Goal: Task Accomplishment & Management: Complete application form

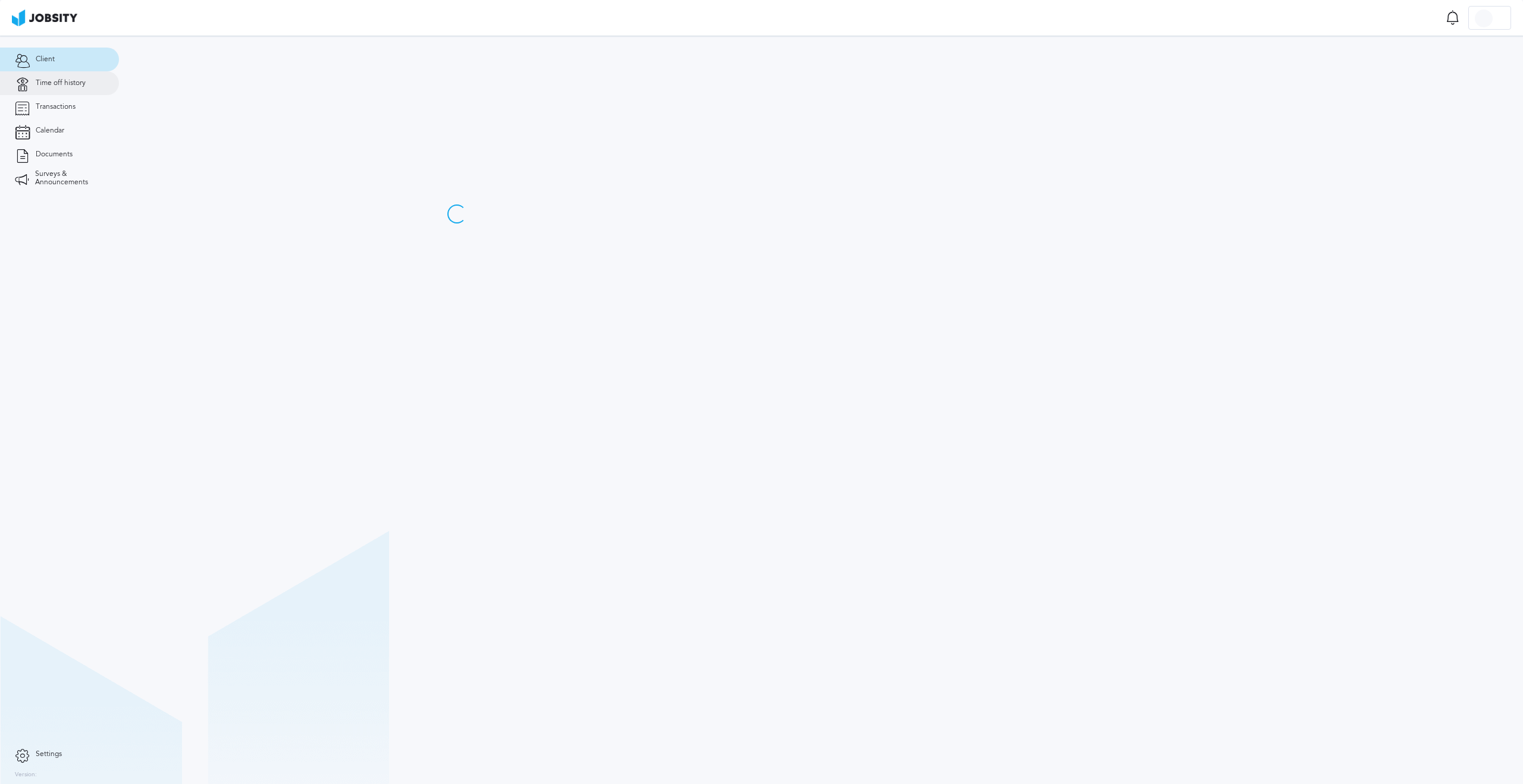
click at [62, 83] on span "Time off history" at bounding box center [60, 82] width 50 height 8
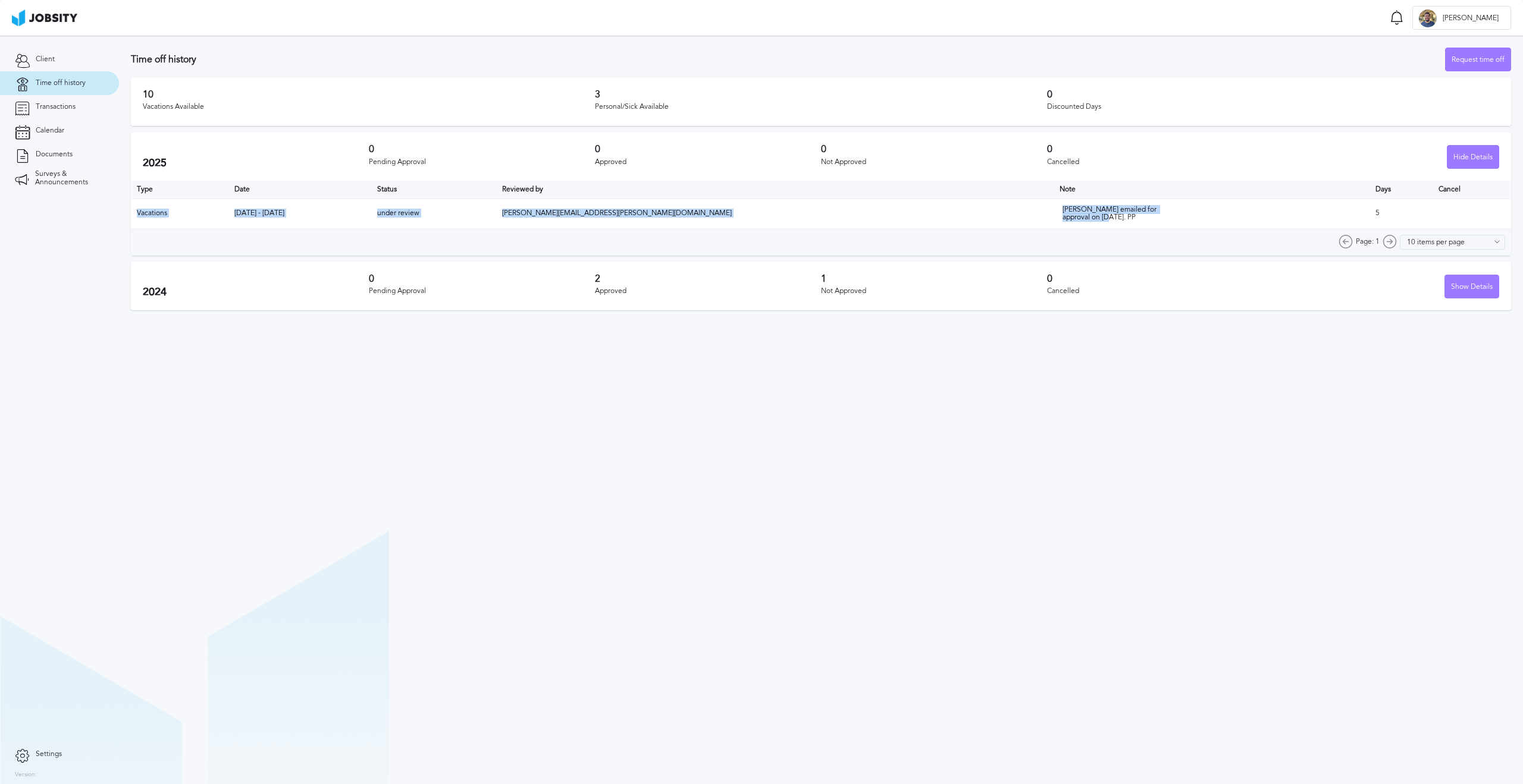
drag, startPoint x: 989, startPoint y: 213, endPoint x: 859, endPoint y: 196, distance: 131.1
click at [868, 198] on table "Type Date Status Reviewed by Note Days Cancel Vacations Mar 5 - Mar 11 2025 und…" at bounding box center [821, 205] width 1380 height 48
click at [859, 196] on th "Reviewed by" at bounding box center [774, 189] width 557 height 17
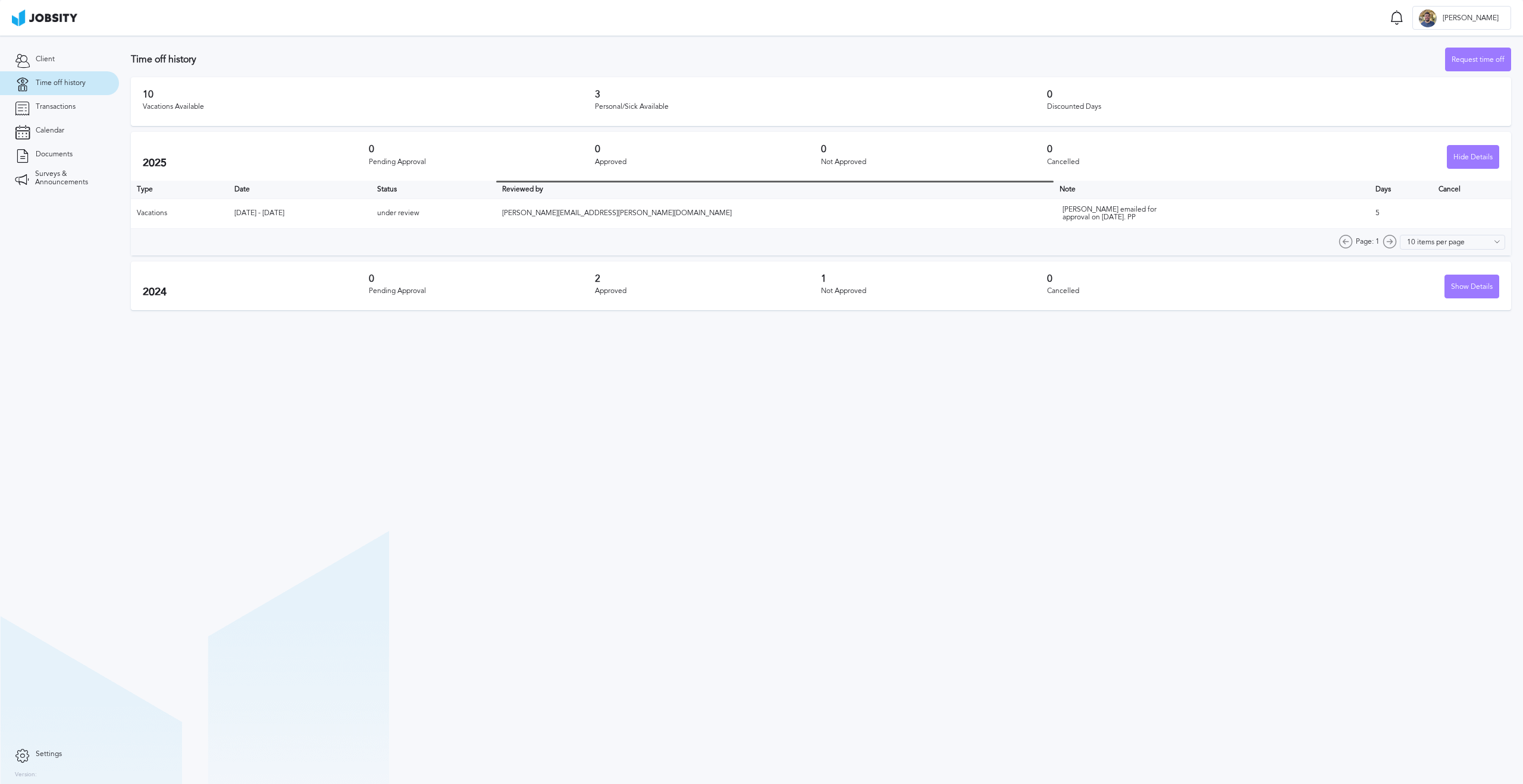
click at [767, 167] on div "0 Approved" at bounding box center [707, 156] width 226 height 25
click at [1464, 59] on div "Request time off" at bounding box center [1477, 60] width 65 height 24
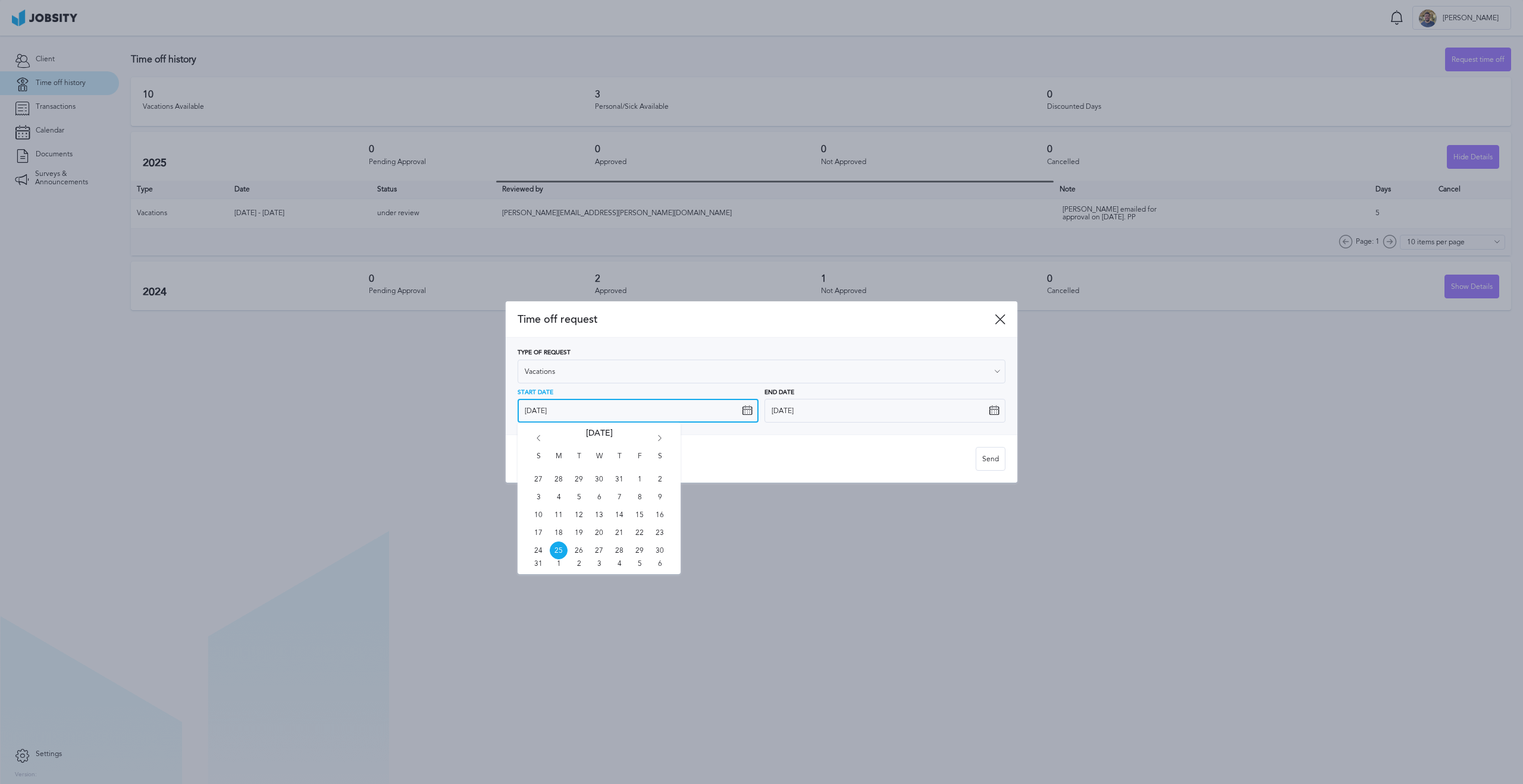
click at [609, 412] on input "[DATE]" at bounding box center [637, 411] width 241 height 24
click at [666, 434] on div "S M T W T F S 27 28 29 30 31 1 2 3 4 5 6 7 8 9 10 11 12 13 14 15 16 17 18 19 20…" at bounding box center [599, 499] width 163 height 152
click at [662, 435] on icon "Go forward 1 month" at bounding box center [660, 441] width 11 height 11
click at [662, 436] on icon "Go forward 1 month" at bounding box center [660, 441] width 11 height 11
click at [599, 477] on span "1" at bounding box center [599, 478] width 17 height 17
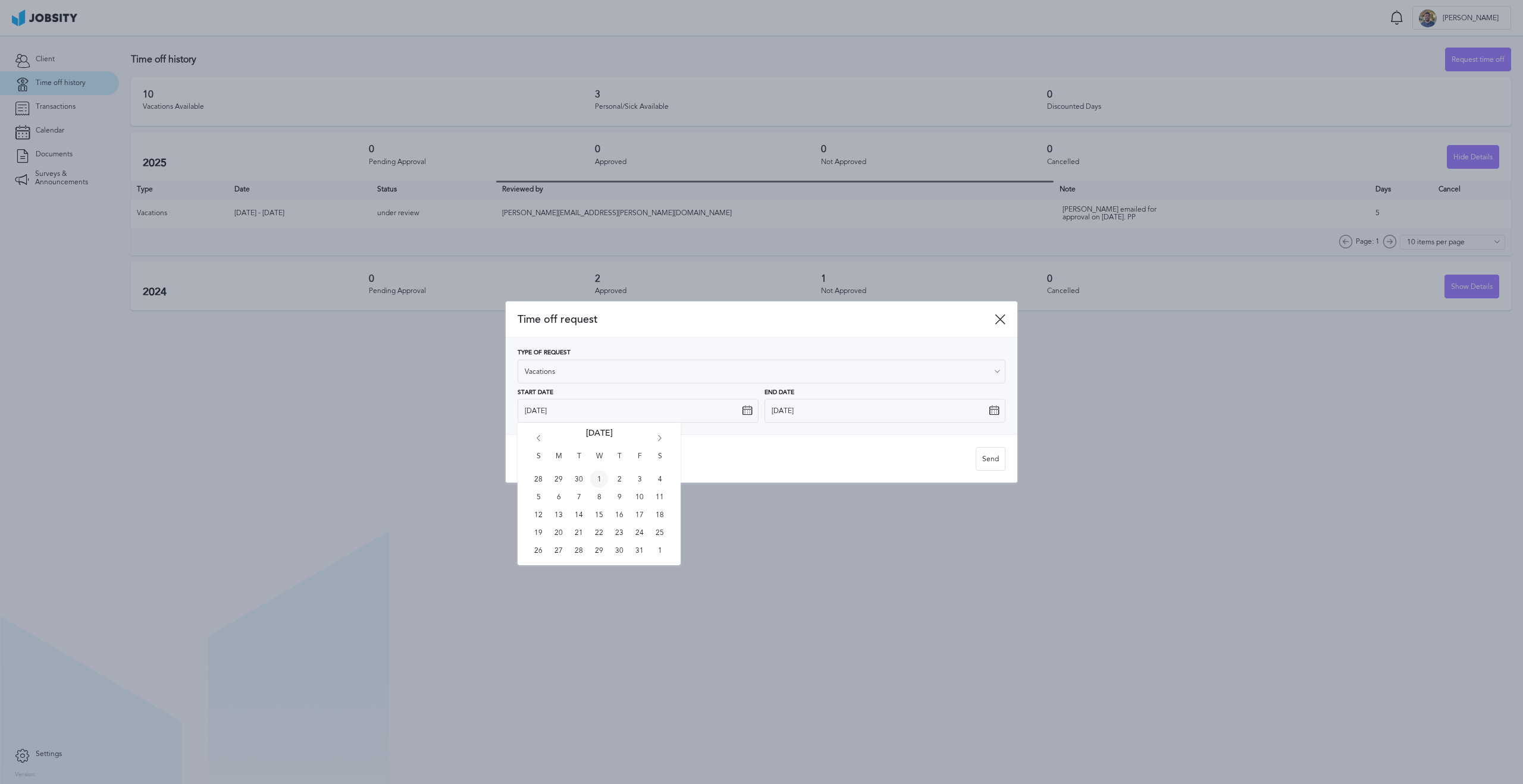
type input "[DATE]"
click at [990, 409] on icon at bounding box center [994, 411] width 11 height 11
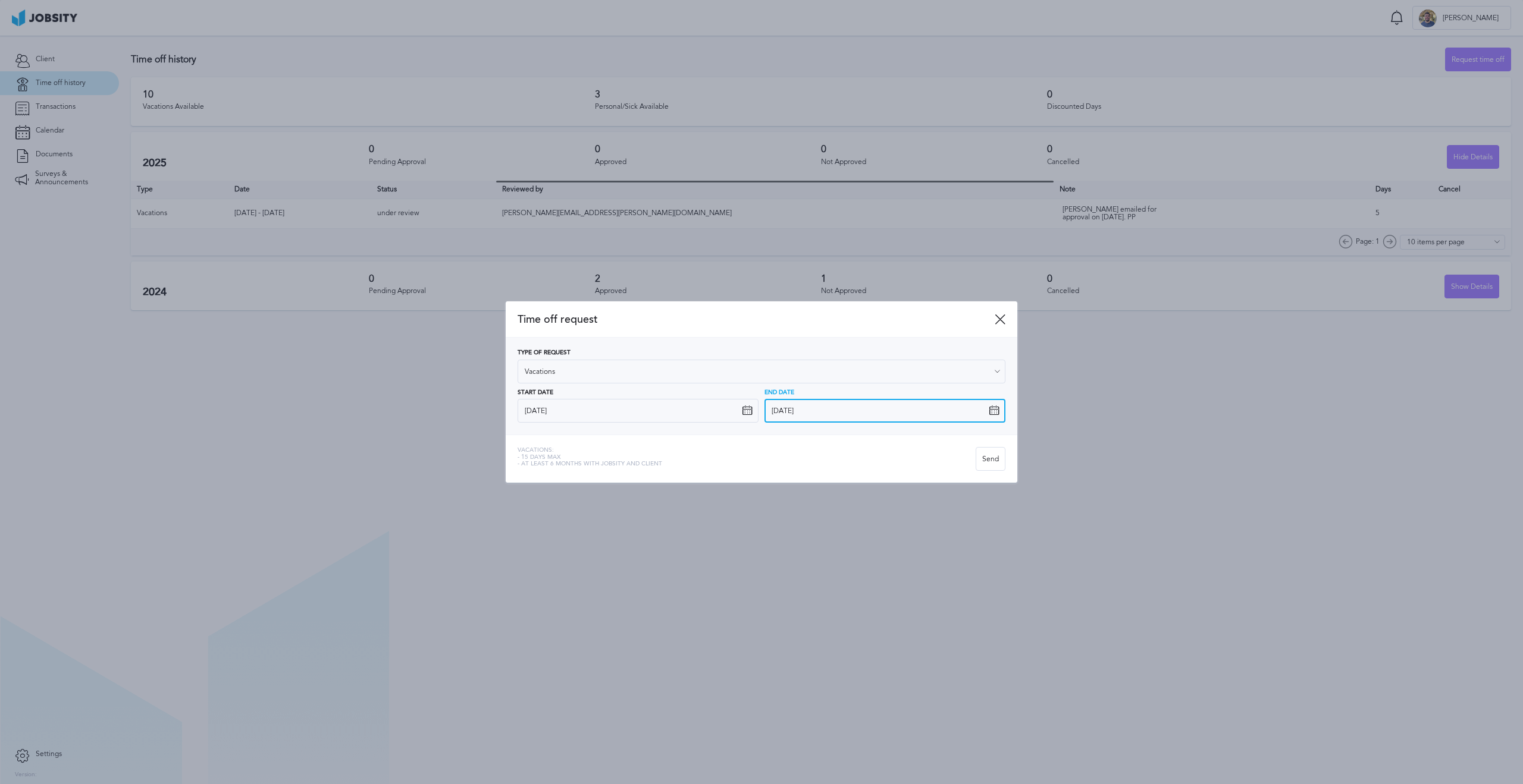
click at [988, 410] on input "[DATE]" at bounding box center [884, 411] width 241 height 24
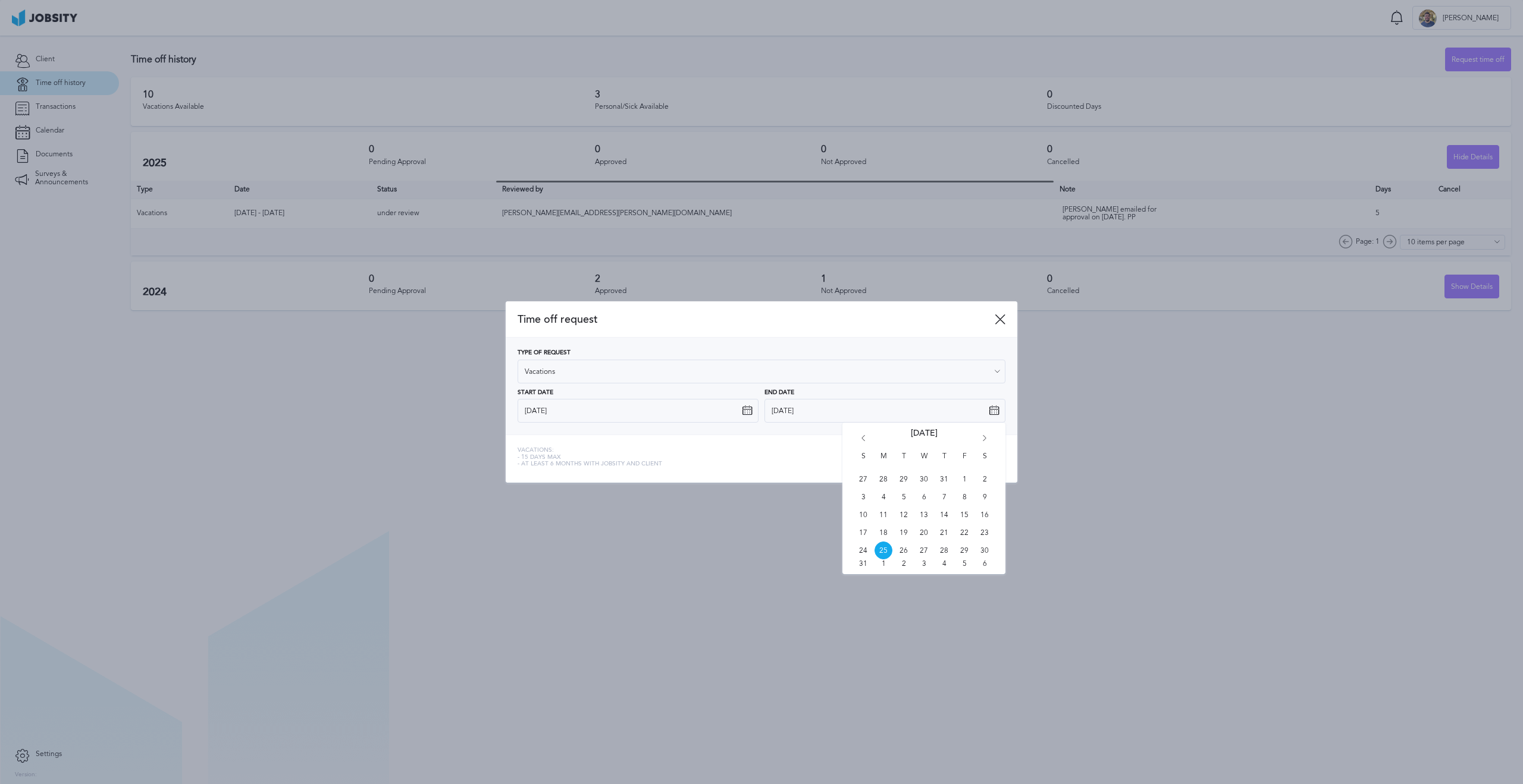
click at [982, 437] on icon "Go forward 1 month" at bounding box center [985, 441] width 11 height 11
click at [886, 500] on span "6" at bounding box center [882, 497] width 17 height 17
type input "[DATE]"
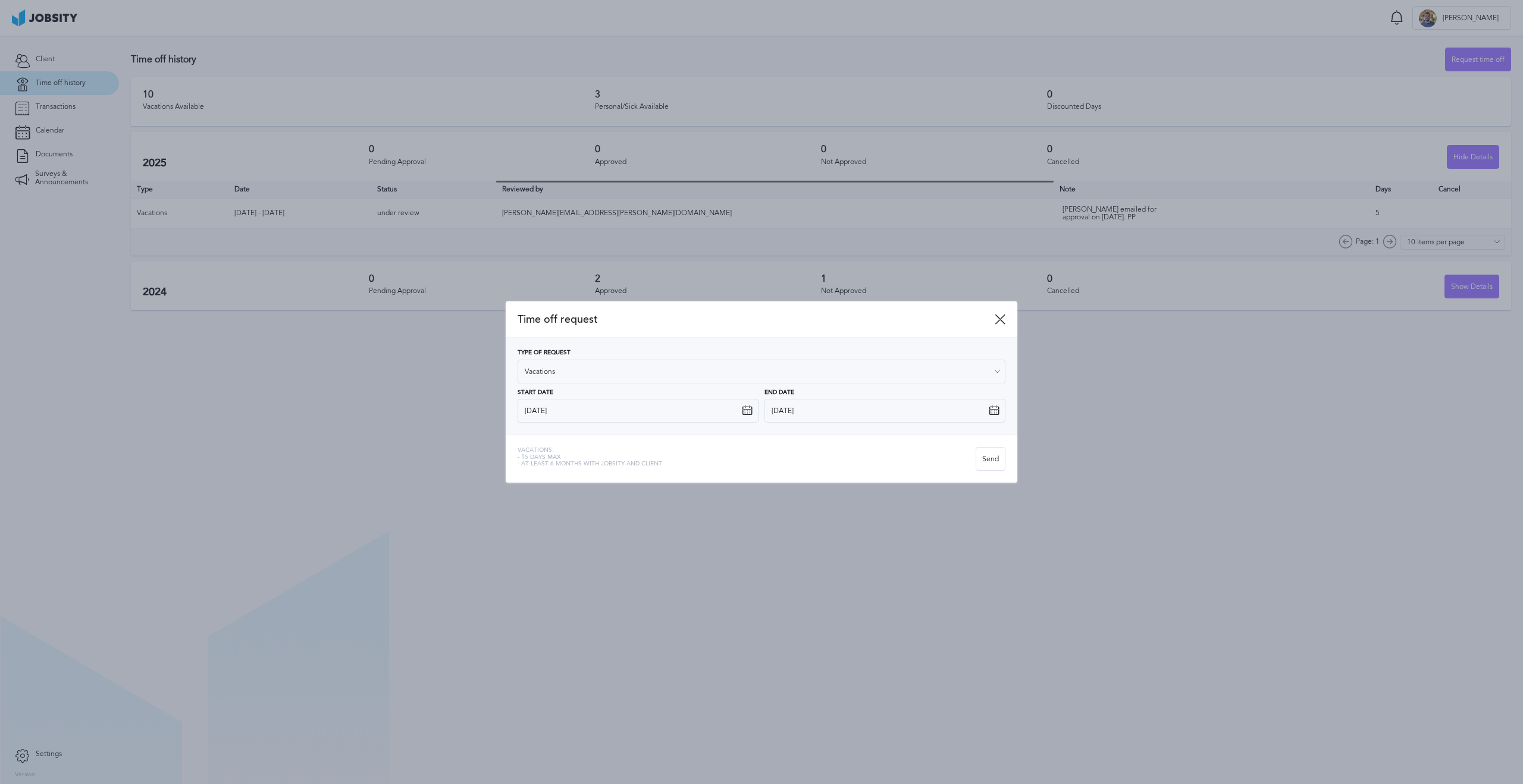
click at [816, 461] on div "Vacations: - 15 days max - At least 6 months with jobsity and client" at bounding box center [746, 459] width 458 height 24
click at [999, 463] on div "Send" at bounding box center [990, 459] width 28 height 24
click at [990, 312] on div "Time off request" at bounding box center [761, 320] width 512 height 37
click at [999, 317] on icon at bounding box center [1000, 319] width 11 height 11
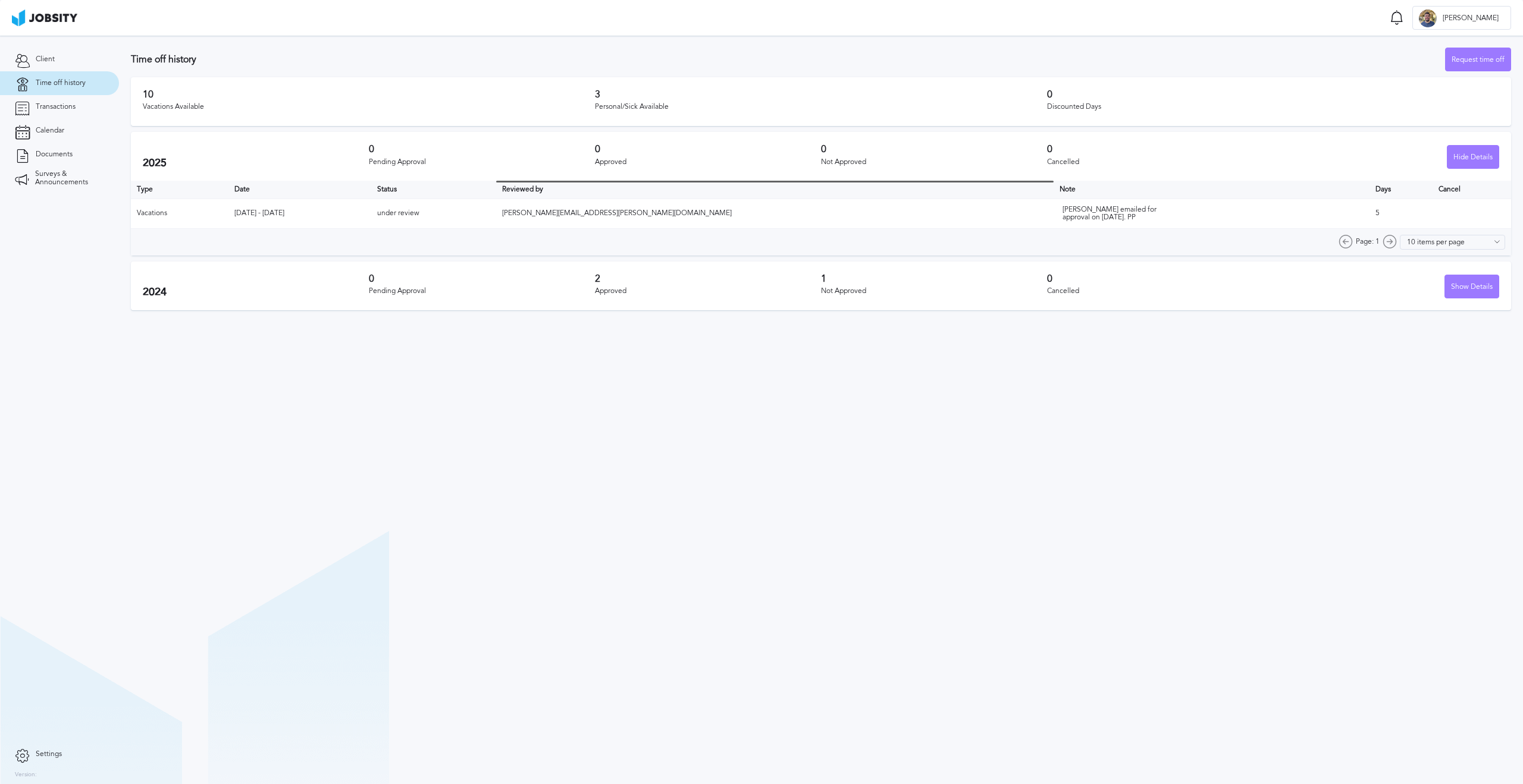
click at [929, 401] on section "Time off history Request time off 10 Vacations Available 3 Personal/Sick Availa…" at bounding box center [821, 410] width 1404 height 748
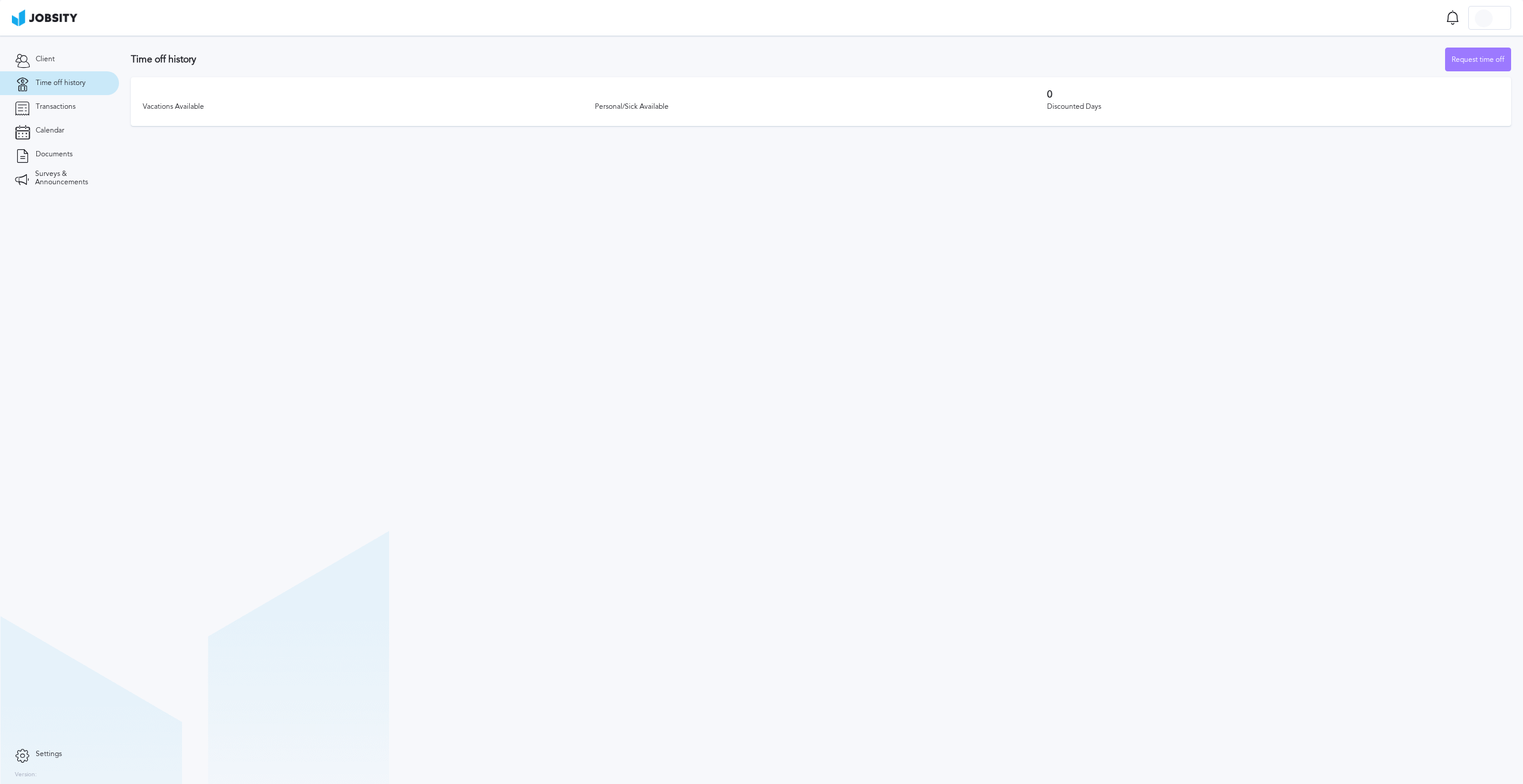
click at [840, 328] on section "Time off history Request time off Vacations Available Personal/Sick Available 0…" at bounding box center [821, 410] width 1404 height 748
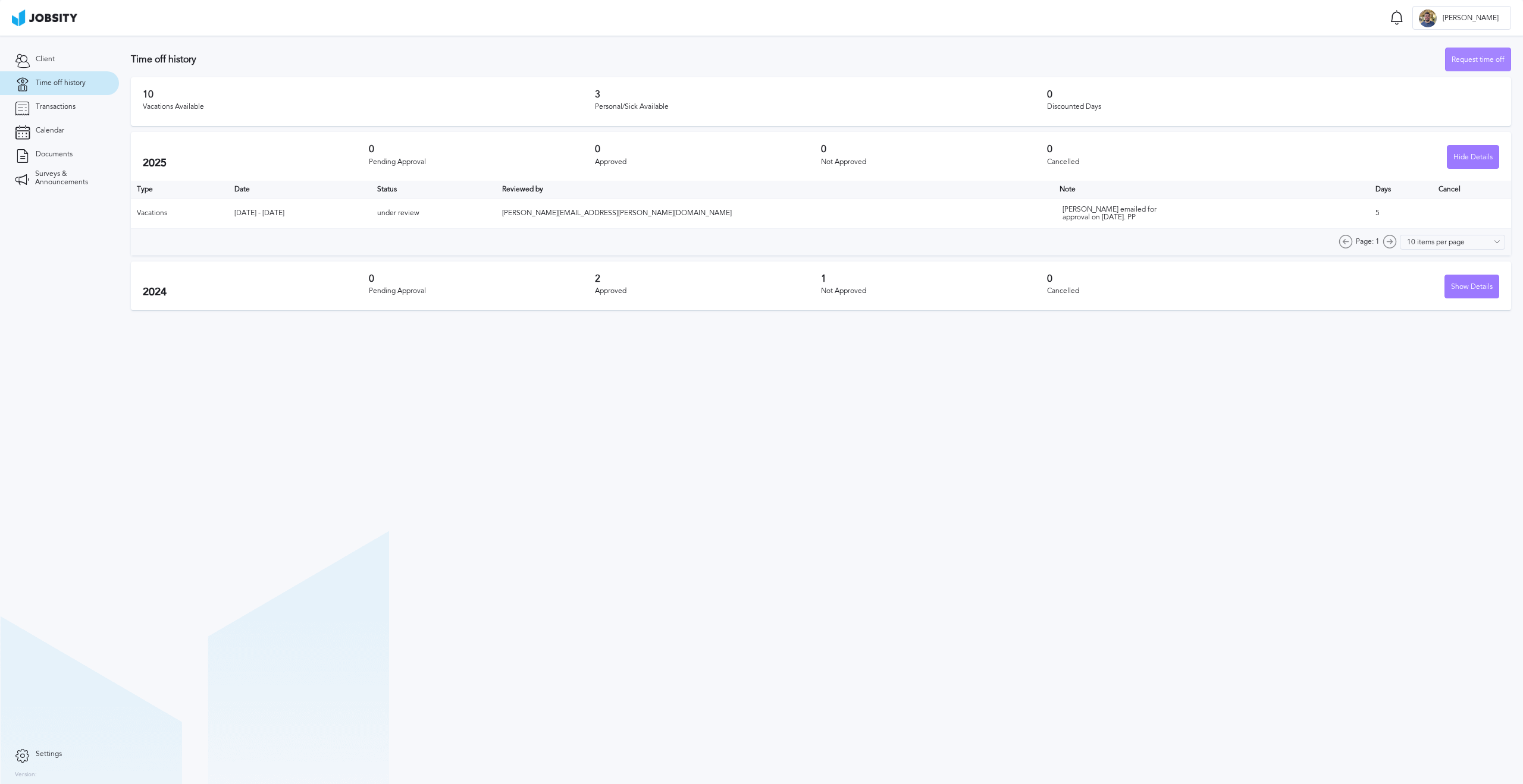
click at [1494, 65] on div "Request time off" at bounding box center [1477, 60] width 65 height 24
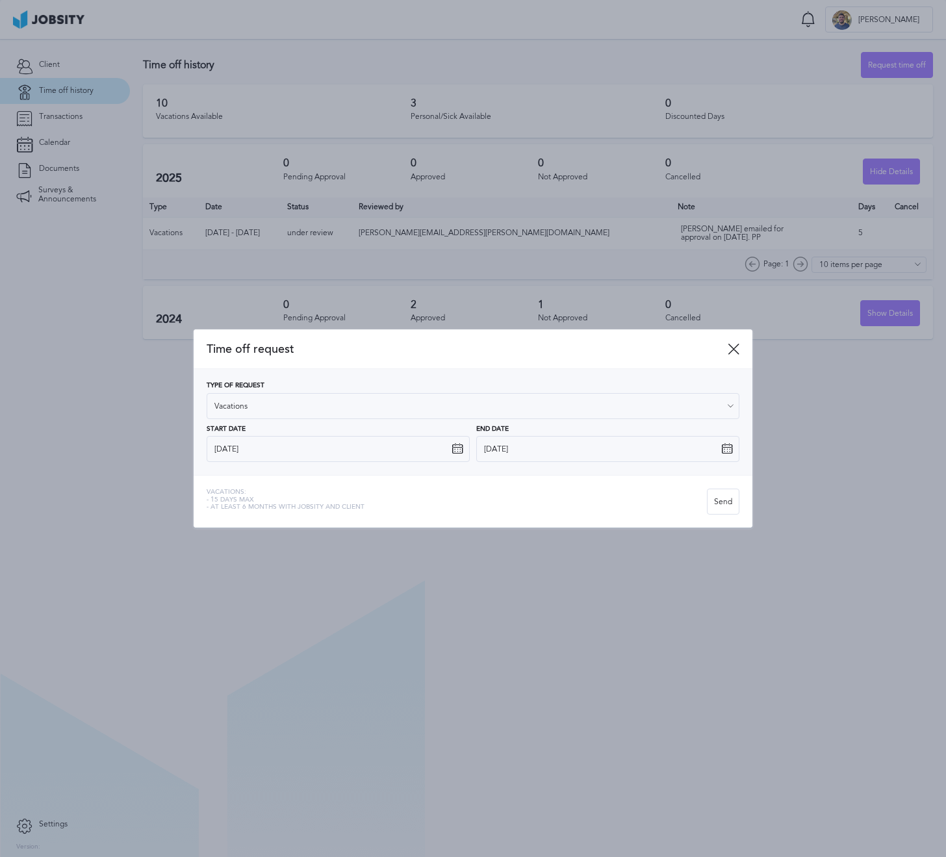
click at [460, 446] on icon at bounding box center [458, 449] width 12 height 12
click at [458, 448] on icon at bounding box center [458, 449] width 12 height 12
click at [415, 442] on input "[DATE]" at bounding box center [338, 449] width 263 height 26
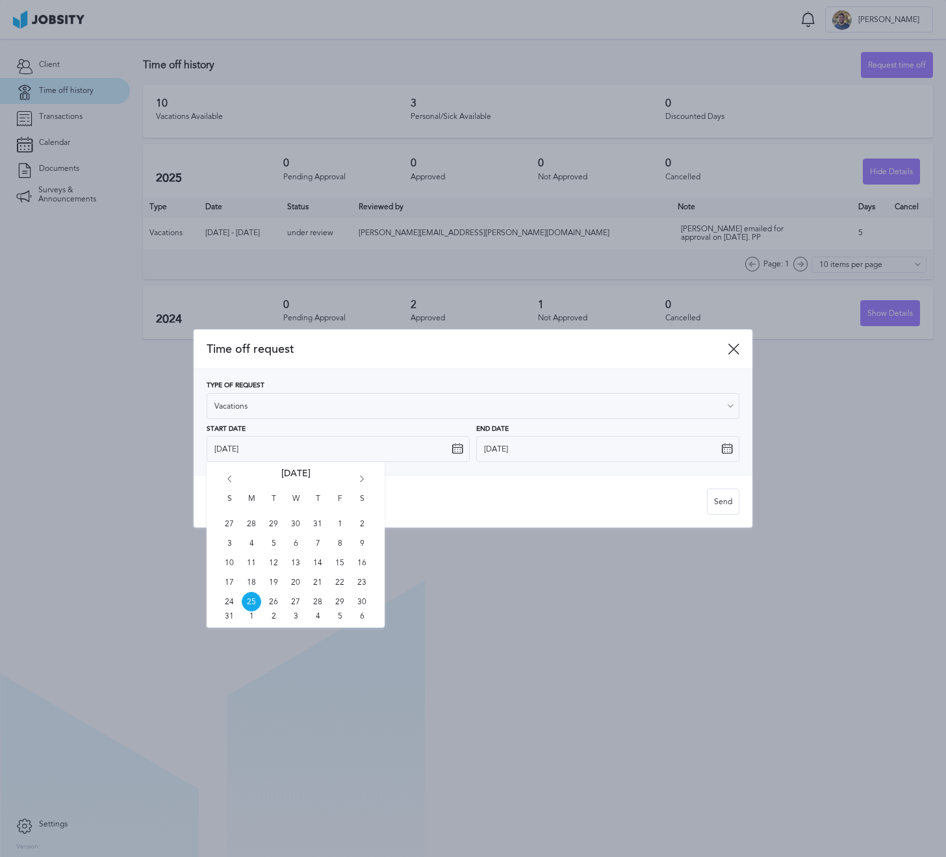
click at [363, 476] on icon "Go forward 1 month" at bounding box center [362, 482] width 12 height 12
click at [295, 523] on span "1" at bounding box center [295, 523] width 19 height 19
type input "[DATE]"
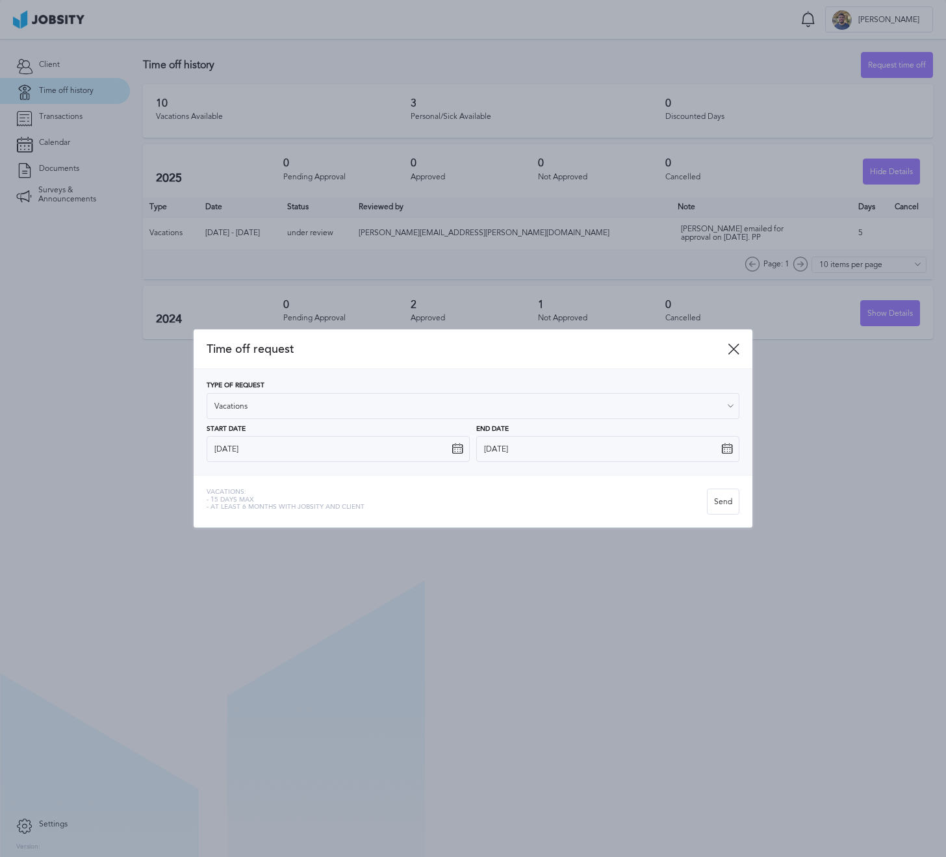
click at [727, 454] on icon at bounding box center [727, 449] width 12 height 12
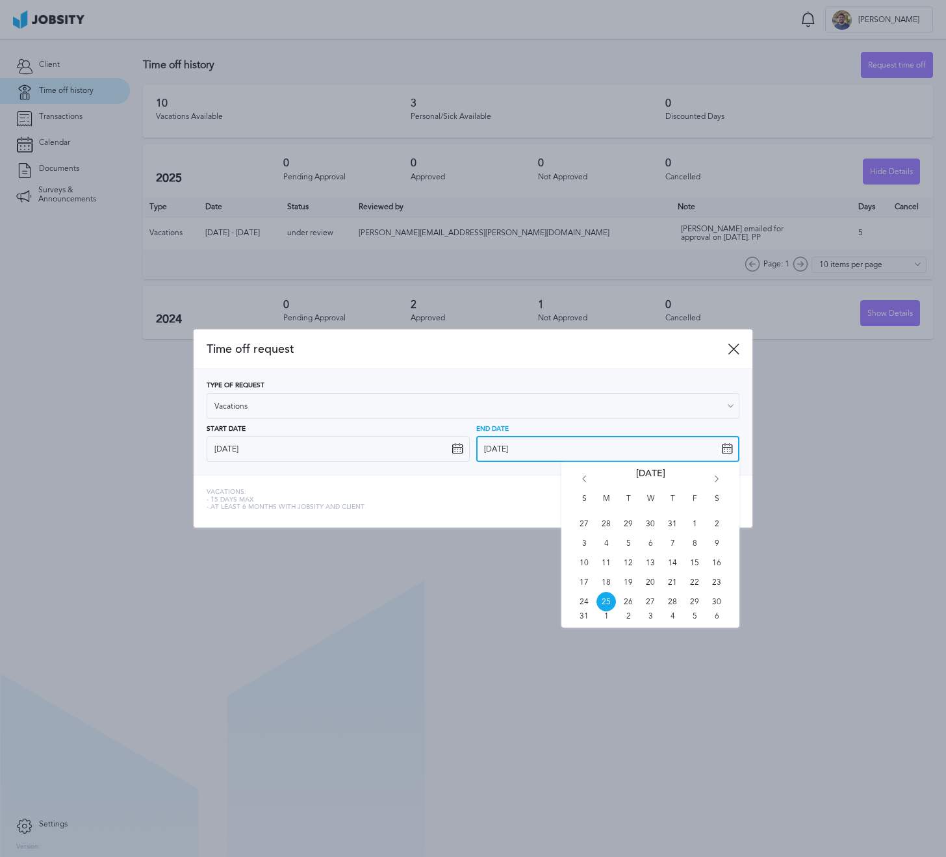
click at [702, 451] on input "[DATE]" at bounding box center [607, 449] width 263 height 26
click at [713, 475] on div "S M T W T F S 27 28 29 30 31 1 2 3 4 5 6 7 8 9 10 11 12 13 14 15 16 17 18 19 20…" at bounding box center [651, 545] width 178 height 166
click at [718, 476] on icon "Go forward 1 month" at bounding box center [717, 482] width 12 height 12
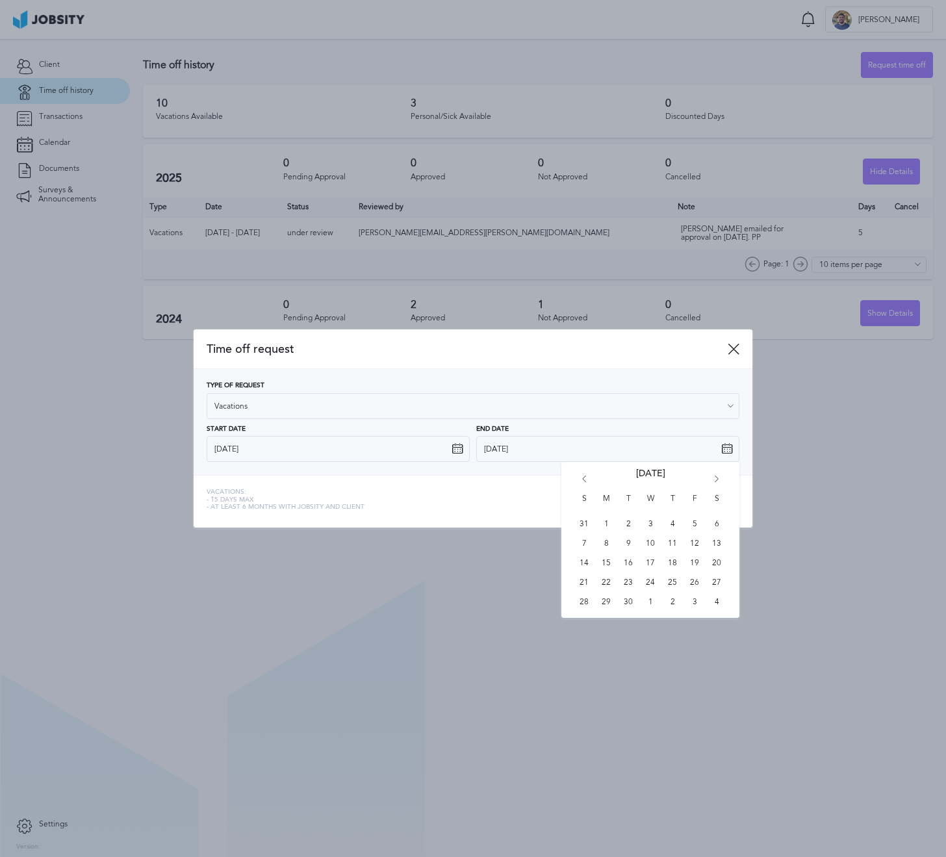
click at [718, 476] on icon "Go forward 1 month" at bounding box center [717, 482] width 12 height 12
click at [606, 545] on span "6" at bounding box center [606, 543] width 19 height 19
type input "[DATE]"
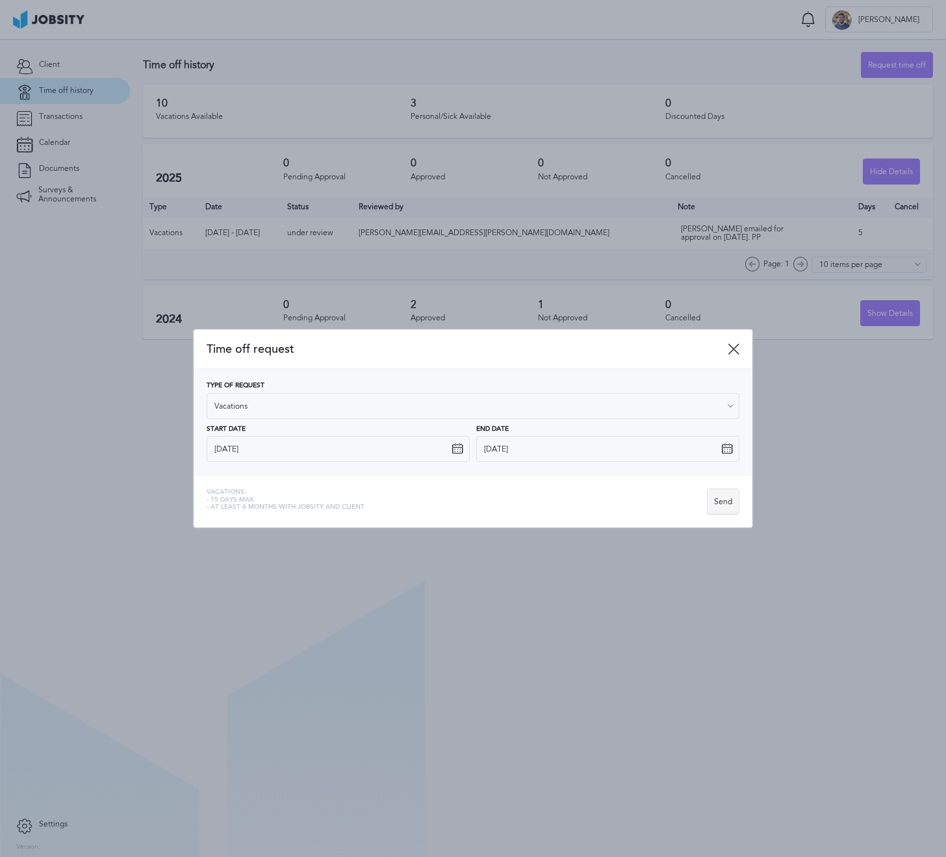
click at [718, 497] on div "Send" at bounding box center [723, 502] width 31 height 26
